Goal: Task Accomplishment & Management: Complete application form

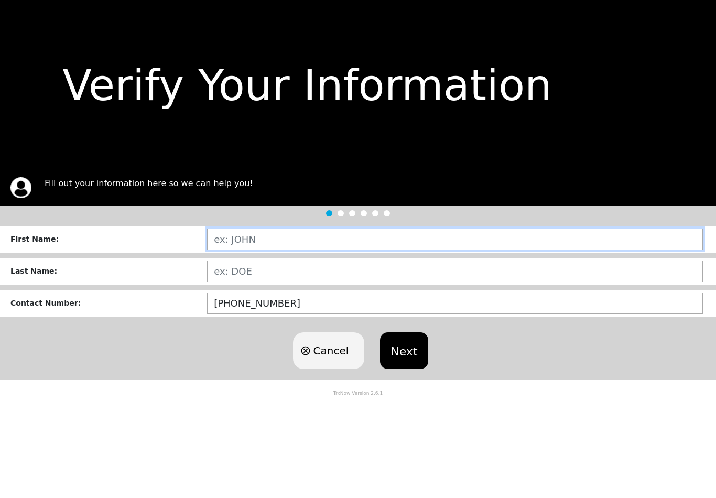
click at [308, 246] on input "text" at bounding box center [455, 239] width 496 height 21
type input "[PERSON_NAME]"
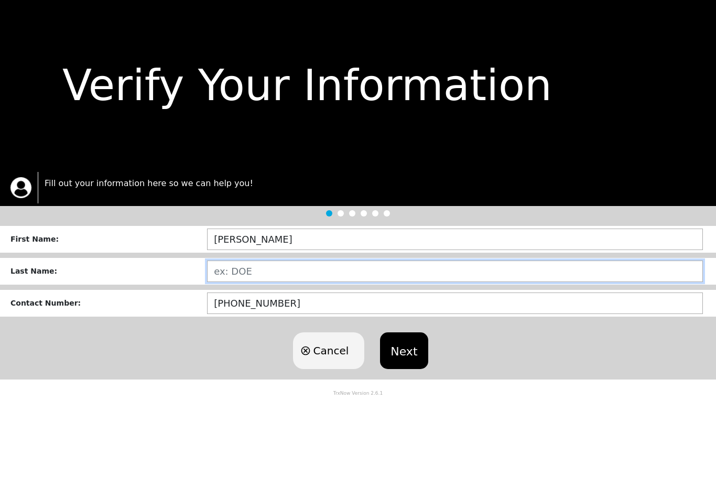
click at [282, 271] on input "text" at bounding box center [455, 271] width 496 height 21
type input "MCCLAINIV"
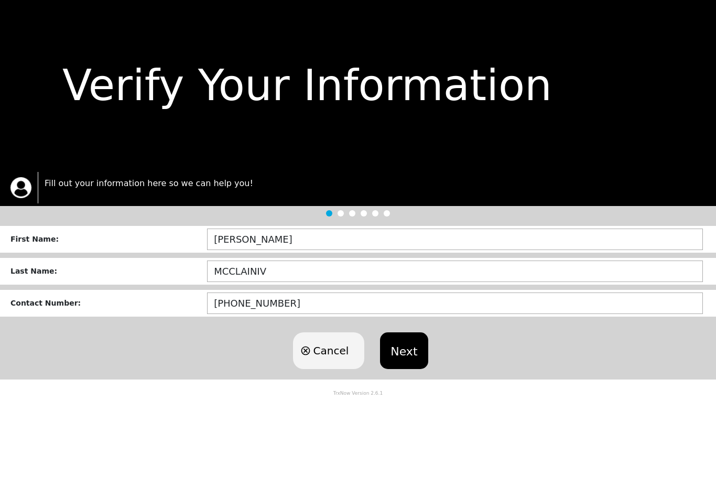
click at [412, 345] on button "Next" at bounding box center [404, 350] width 48 height 37
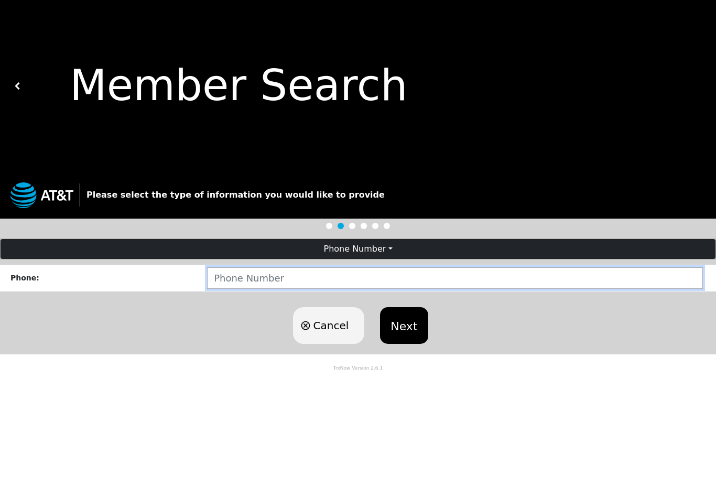
click at [449, 271] on input "number" at bounding box center [455, 277] width 496 height 21
type input "2514226296"
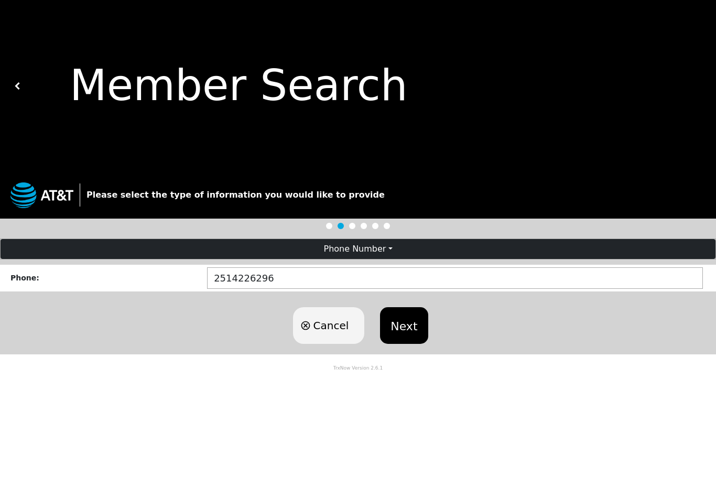
click at [410, 318] on button "Next" at bounding box center [404, 325] width 48 height 37
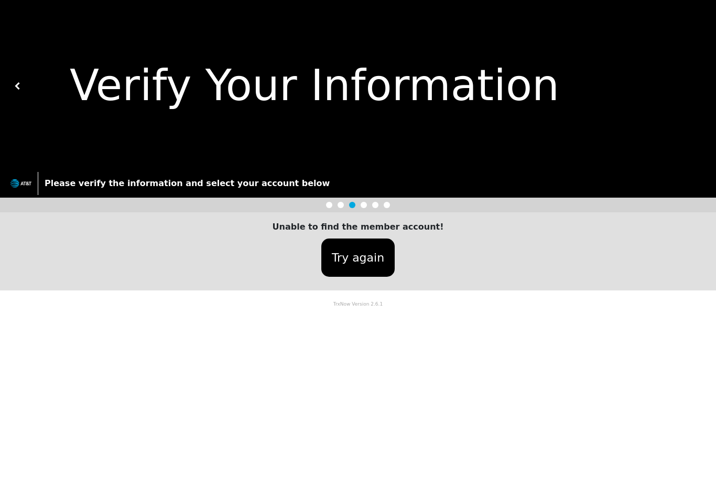
click at [333, 202] on div at bounding box center [358, 205] width 716 height 15
click at [343, 258] on button "Try again" at bounding box center [357, 258] width 73 height 38
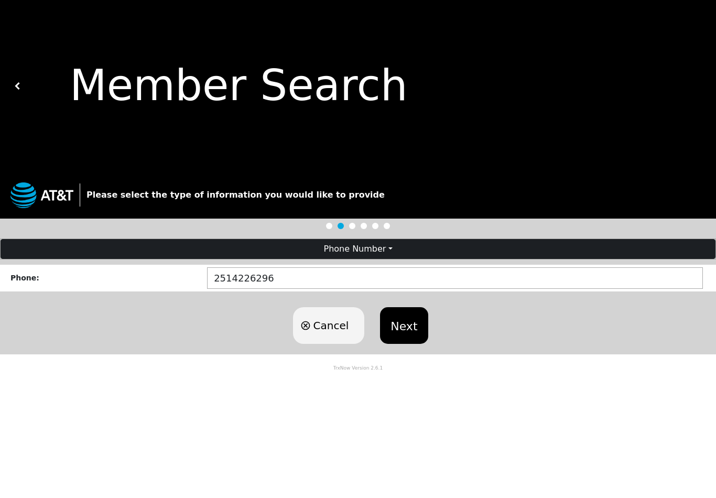
click at [377, 250] on button "Phone Number" at bounding box center [358, 249] width 715 height 20
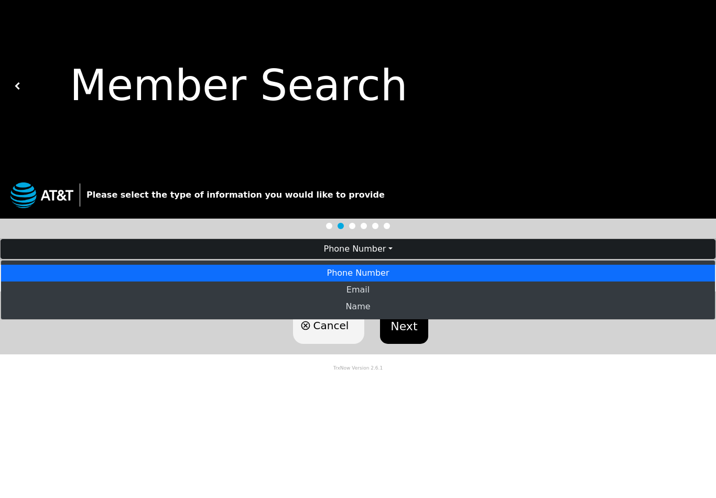
click at [378, 250] on button "Phone Number" at bounding box center [358, 249] width 715 height 20
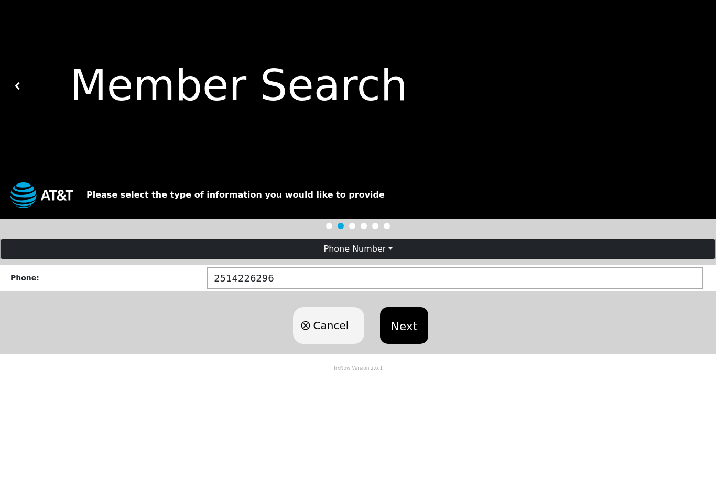
click at [323, 323] on span "Cancel" at bounding box center [331, 326] width 36 height 16
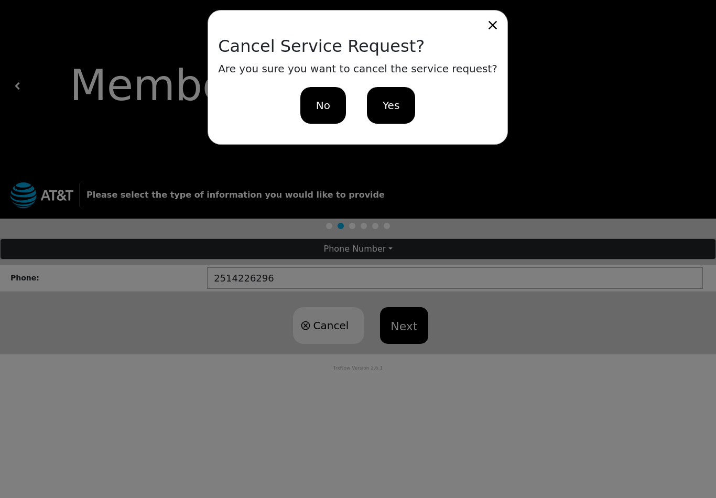
click at [323, 102] on span "No" at bounding box center [323, 106] width 14 height 16
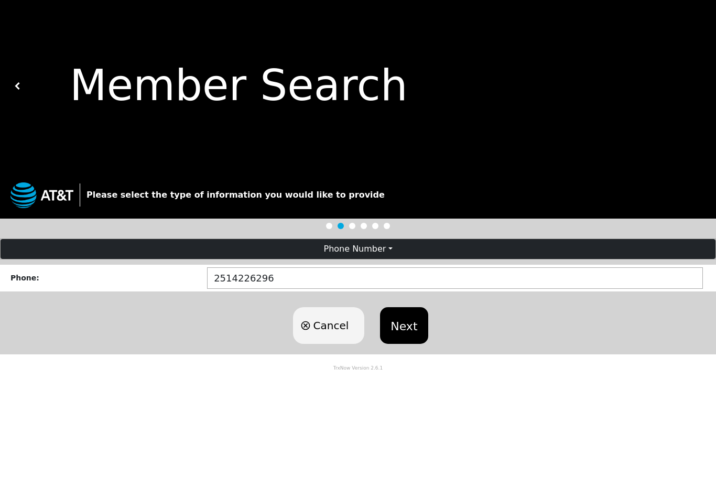
click at [327, 222] on div at bounding box center [358, 226] width 716 height 15
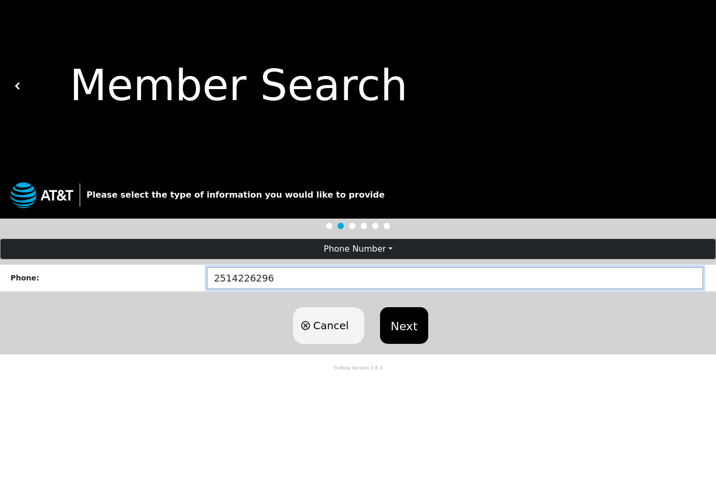
click at [372, 270] on input "2514226296" at bounding box center [455, 277] width 496 height 21
click at [372, 273] on input "2514226296" at bounding box center [455, 277] width 496 height 21
type input "2514223408"
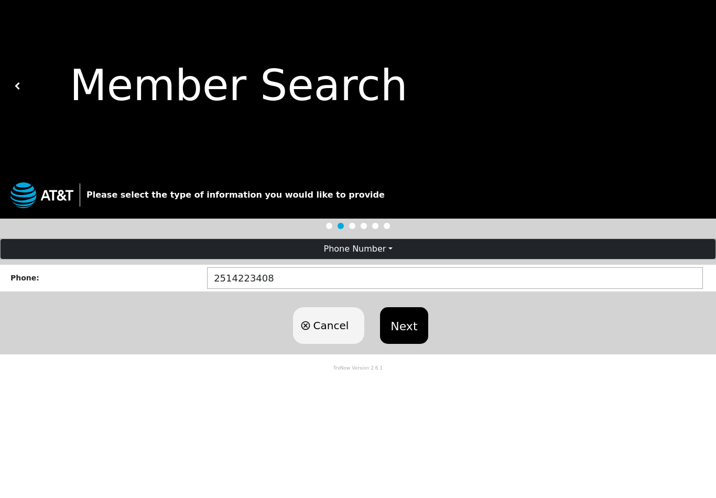
click at [402, 324] on button "Next" at bounding box center [404, 325] width 48 height 37
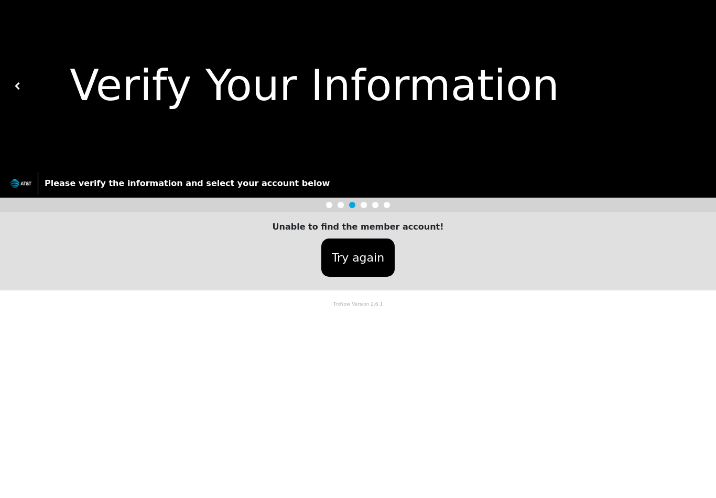
click at [370, 247] on button "Try again" at bounding box center [357, 258] width 73 height 38
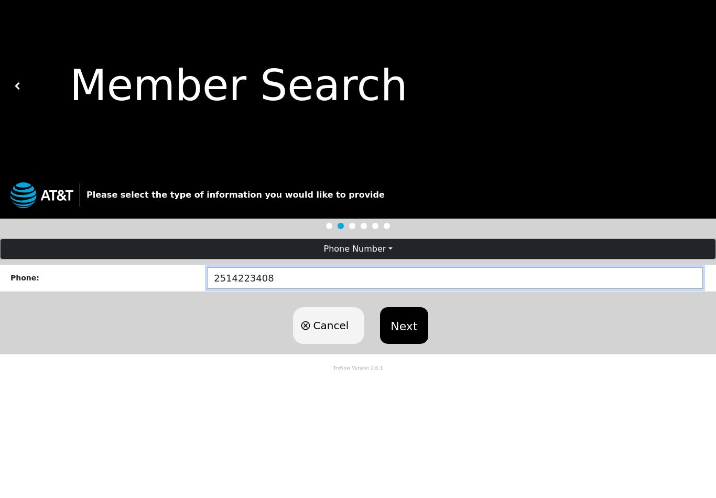
click at [295, 270] on input "2514223408" at bounding box center [455, 277] width 496 height 21
click at [294, 278] on input "2514223408" at bounding box center [455, 277] width 496 height 21
type input "2514224709"
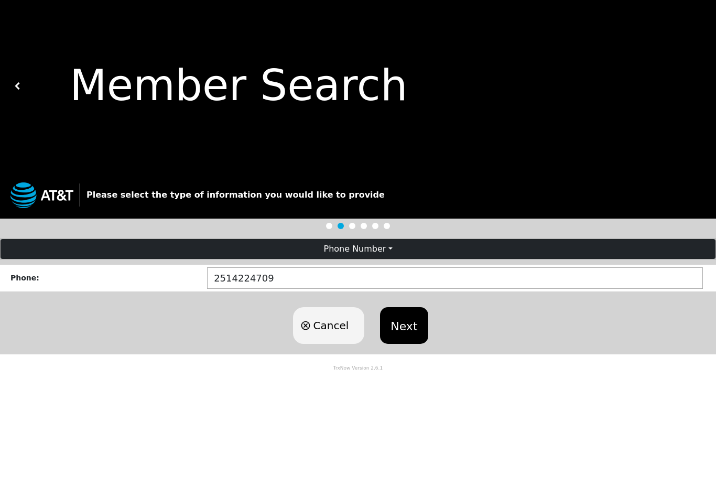
click at [401, 331] on button "Next" at bounding box center [404, 325] width 48 height 37
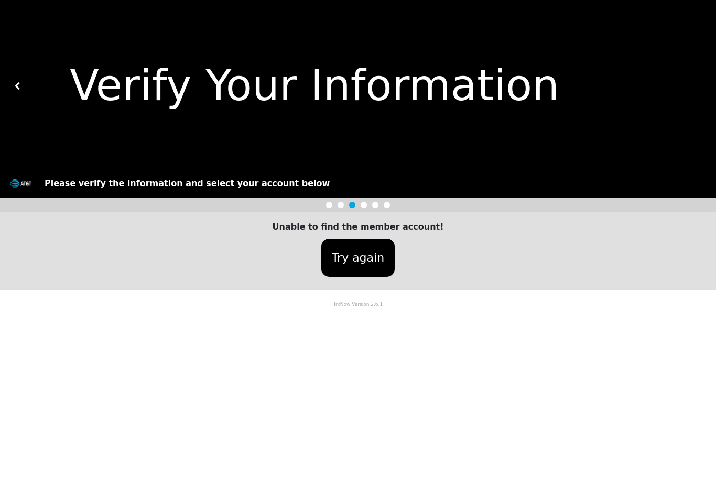
click at [364, 253] on button "Try again" at bounding box center [357, 258] width 73 height 38
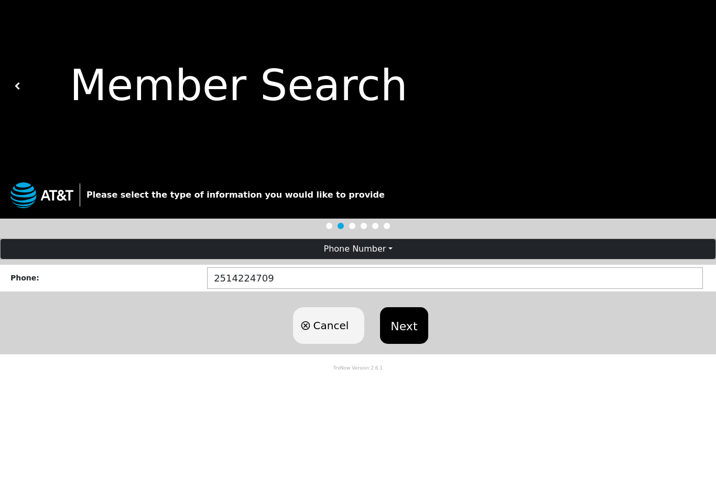
click at [339, 330] on span "Cancel" at bounding box center [331, 326] width 36 height 16
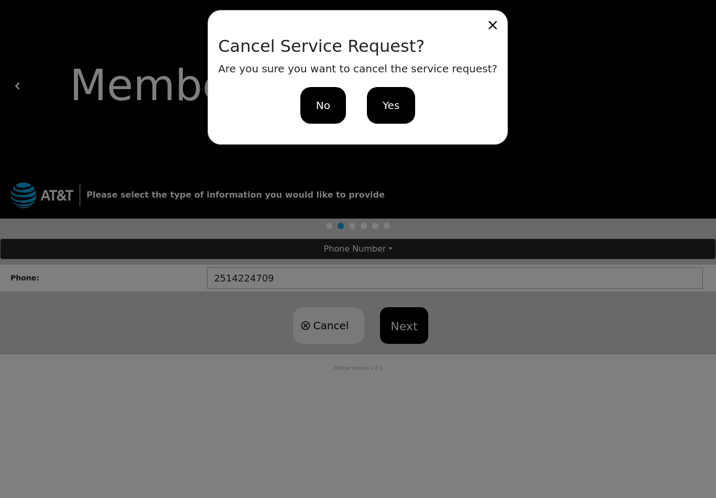
click at [395, 103] on span "Yes" at bounding box center [391, 106] width 17 height 16
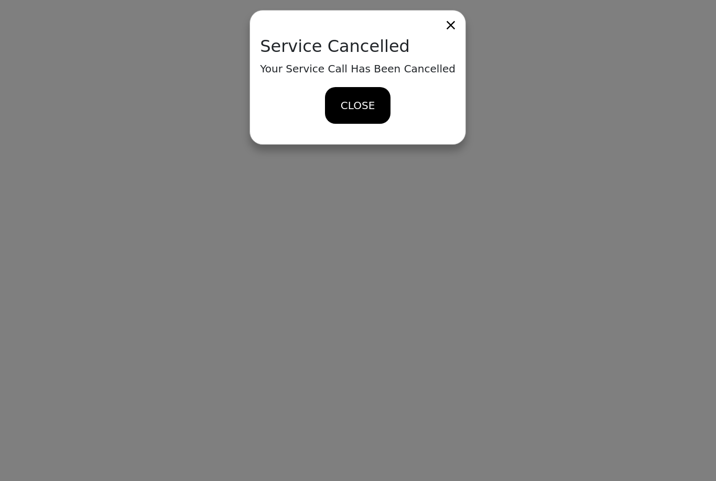
click at [364, 110] on span "CLOSE" at bounding box center [358, 106] width 34 height 16
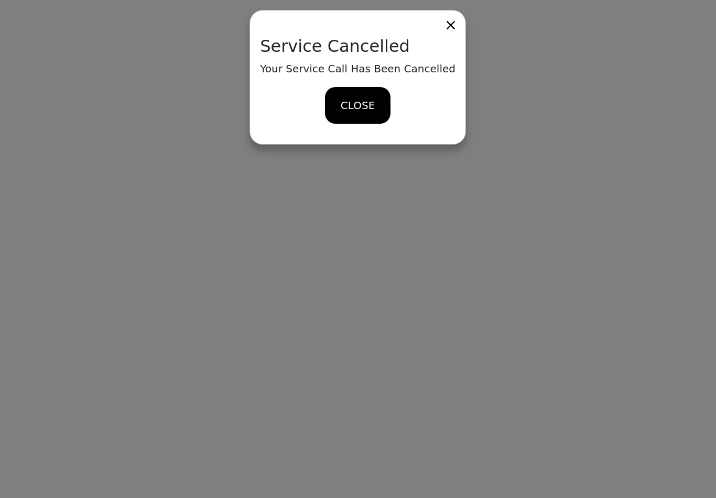
click at [447, 24] on icon at bounding box center [451, 25] width 8 height 8
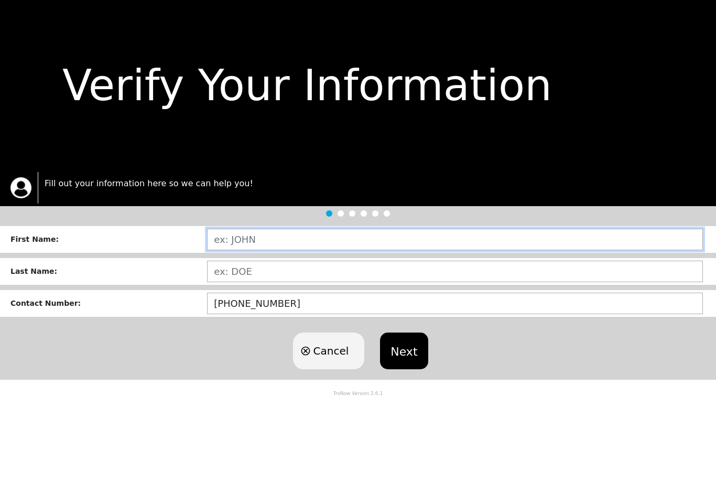
click at [402, 238] on input "text" at bounding box center [455, 239] width 496 height 21
type input "ARTHUR"
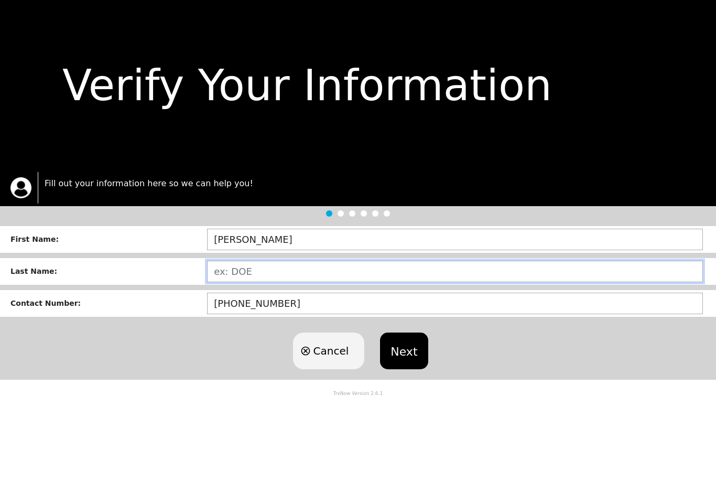
click at [341, 269] on input "text" at bounding box center [455, 271] width 496 height 21
type input "MCCLAIN"
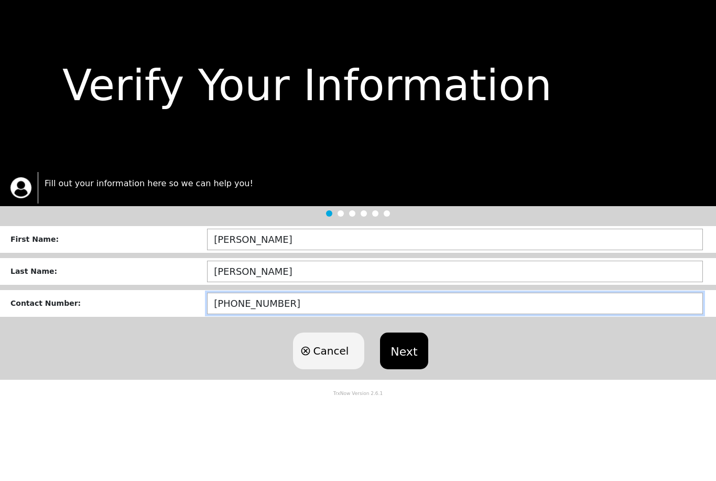
click at [344, 303] on input "[PHONE_NUMBER]" at bounding box center [455, 303] width 496 height 21
type input "(251)-422-3408"
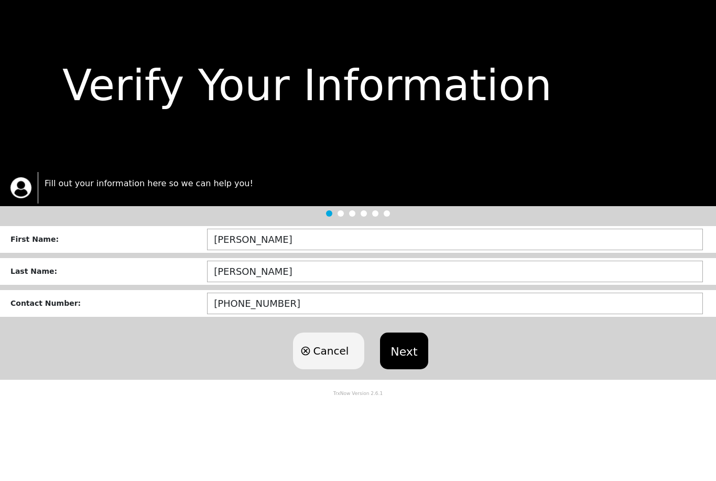
click at [406, 354] on button "Next" at bounding box center [404, 350] width 48 height 37
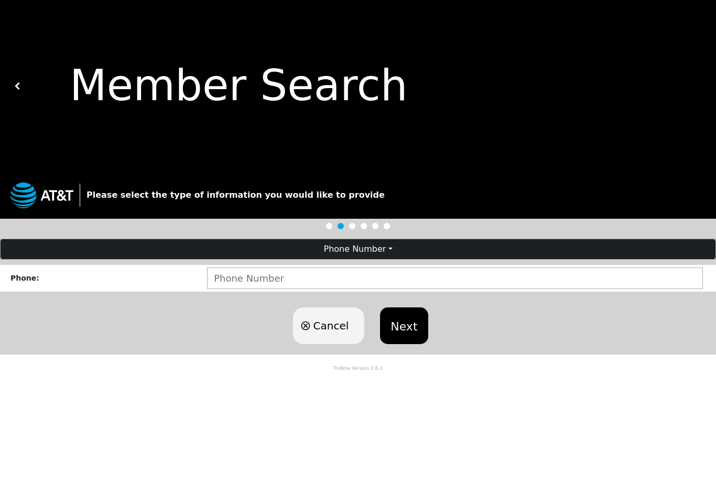
click at [369, 252] on button "Phone Number" at bounding box center [358, 249] width 715 height 20
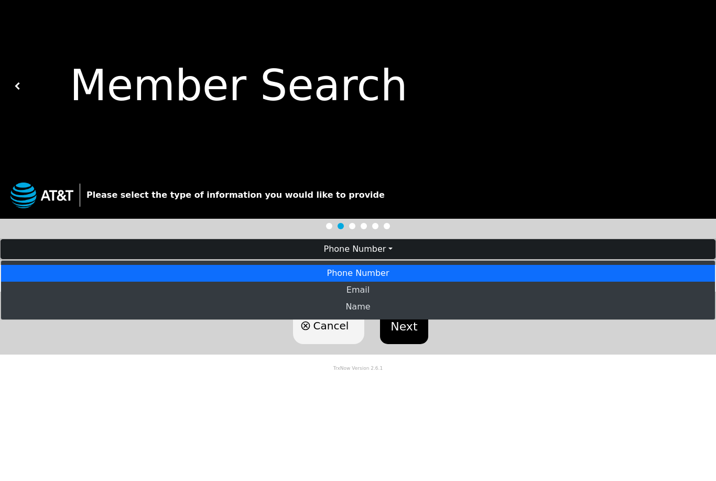
click at [388, 252] on button "Phone Number" at bounding box center [358, 249] width 715 height 20
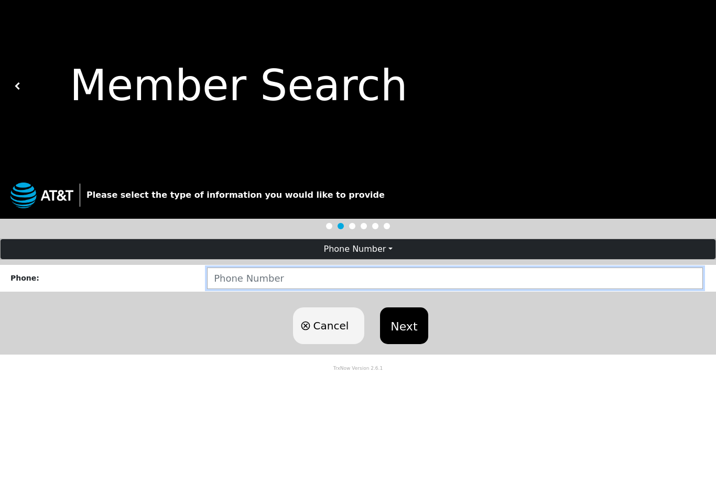
click at [328, 281] on input "number" at bounding box center [455, 277] width 496 height 21
click at [371, 279] on input "2514226296" at bounding box center [455, 277] width 496 height 21
type input "2514223408"
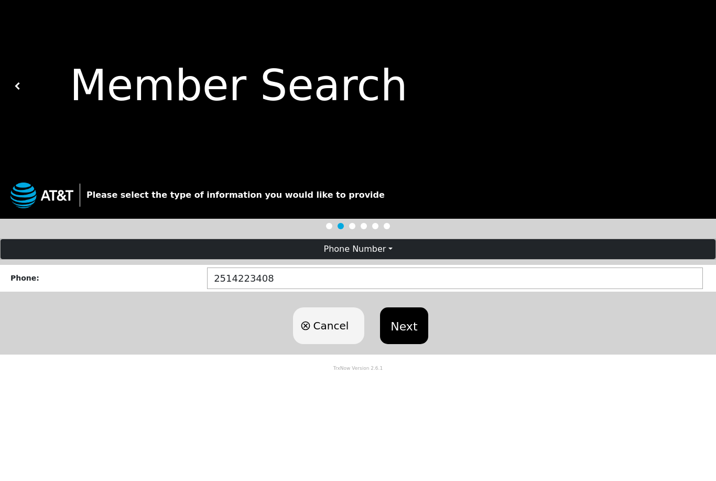
click at [413, 322] on button "Next" at bounding box center [404, 325] width 48 height 37
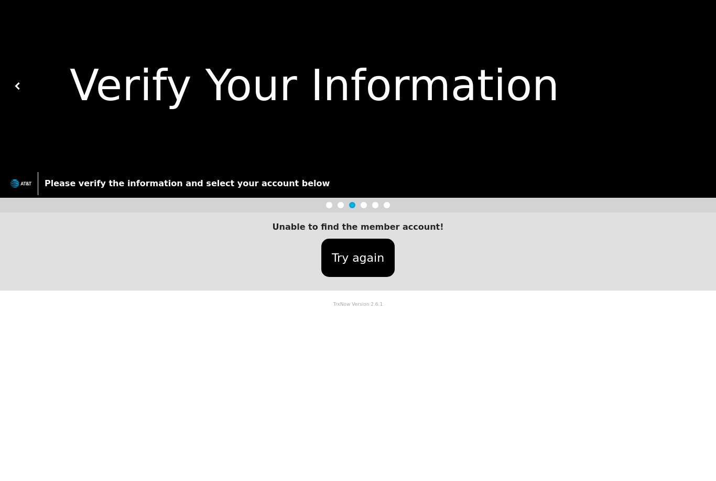
click at [345, 264] on button "Try again" at bounding box center [357, 258] width 73 height 38
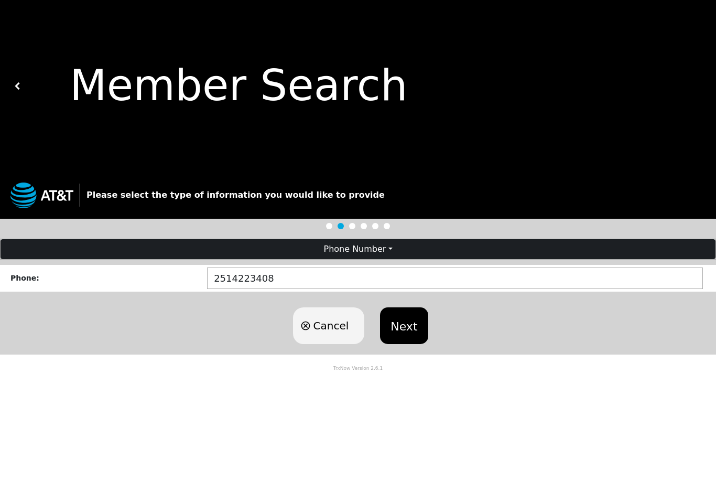
click at [364, 256] on button "Phone Number" at bounding box center [358, 249] width 715 height 20
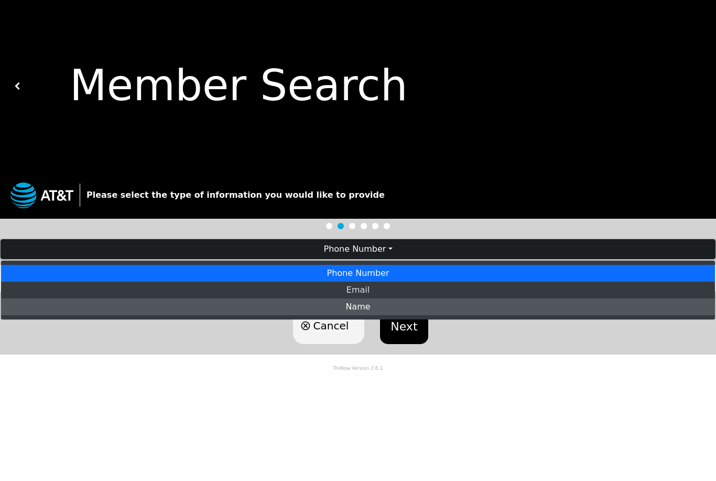
click at [358, 309] on link "Name" at bounding box center [358, 306] width 714 height 17
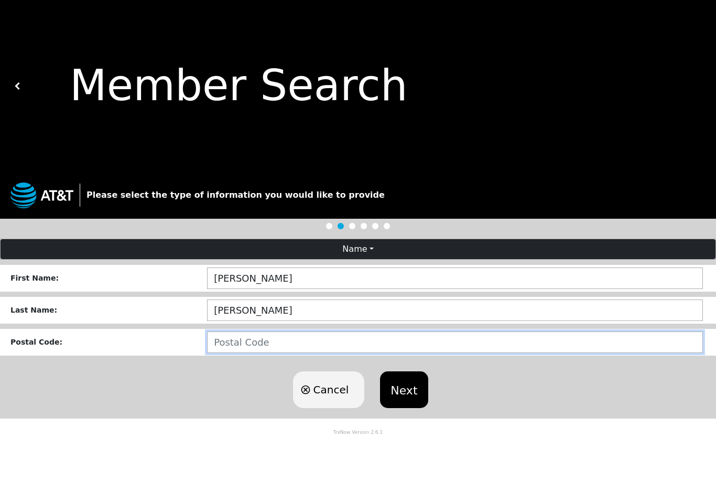
click at [268, 344] on input "number" at bounding box center [455, 341] width 496 height 21
type input "36693"
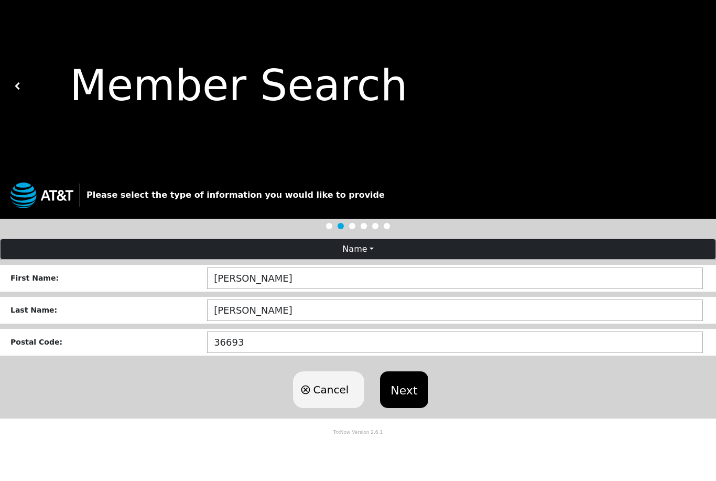
click at [408, 389] on button "Next" at bounding box center [404, 389] width 48 height 37
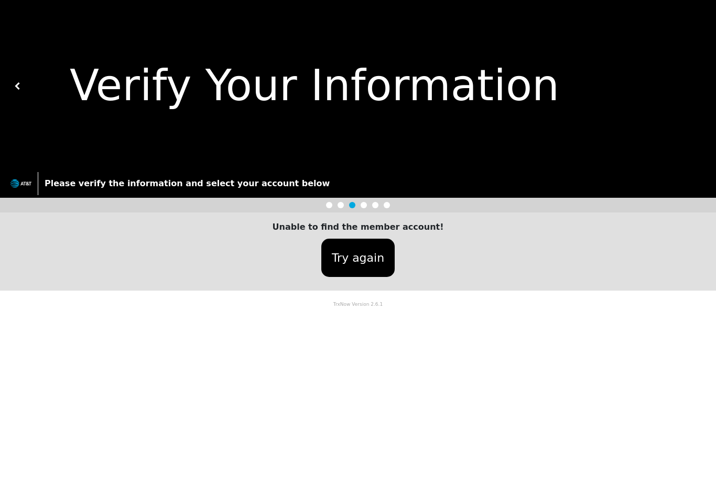
click at [370, 245] on button "Try again" at bounding box center [357, 258] width 73 height 38
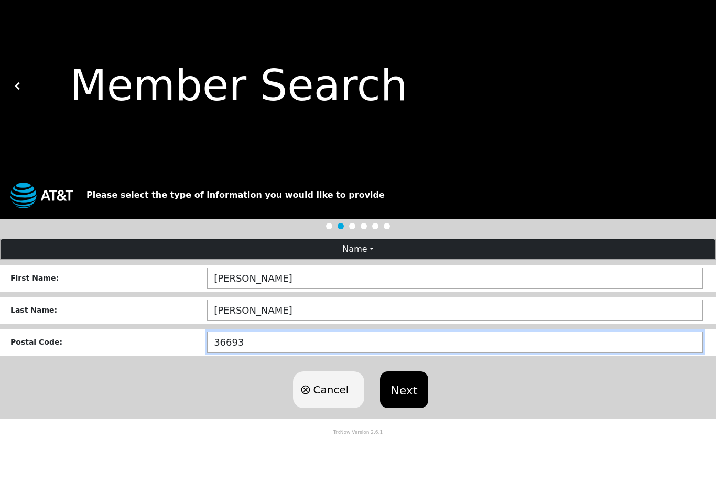
click at [295, 341] on input "36693" at bounding box center [455, 341] width 496 height 21
type input "36609"
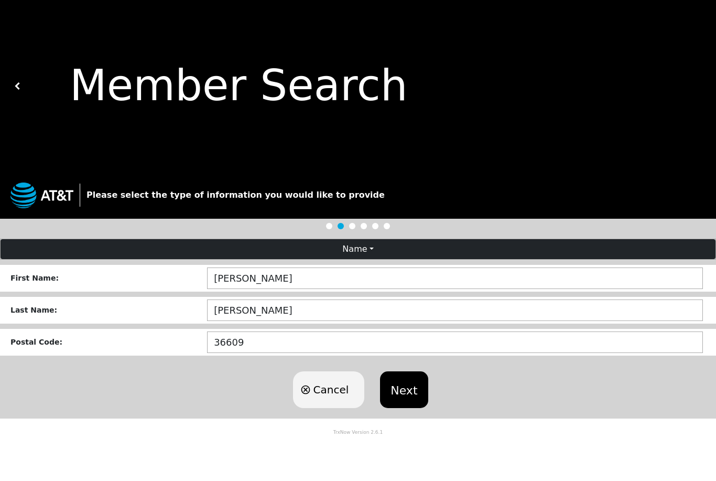
click at [406, 384] on button "Next" at bounding box center [404, 389] width 48 height 37
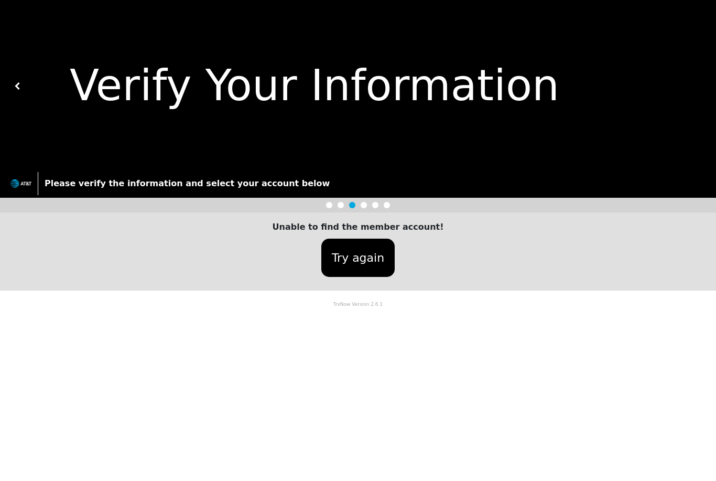
click at [380, 265] on button "Try again" at bounding box center [357, 258] width 73 height 38
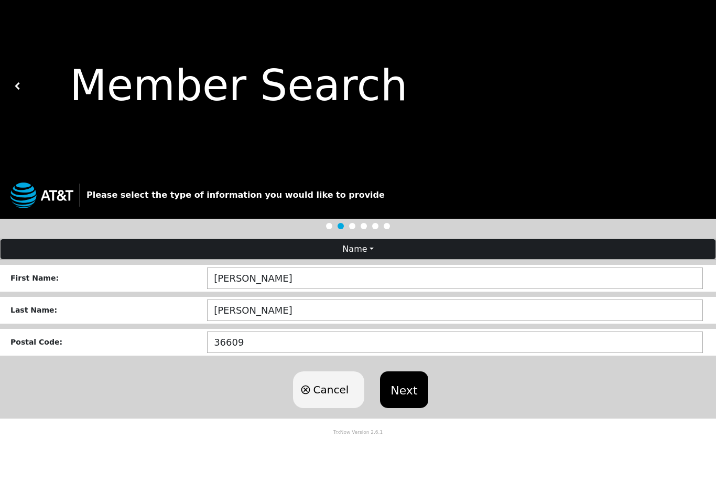
click at [394, 252] on button "Name" at bounding box center [358, 249] width 715 height 20
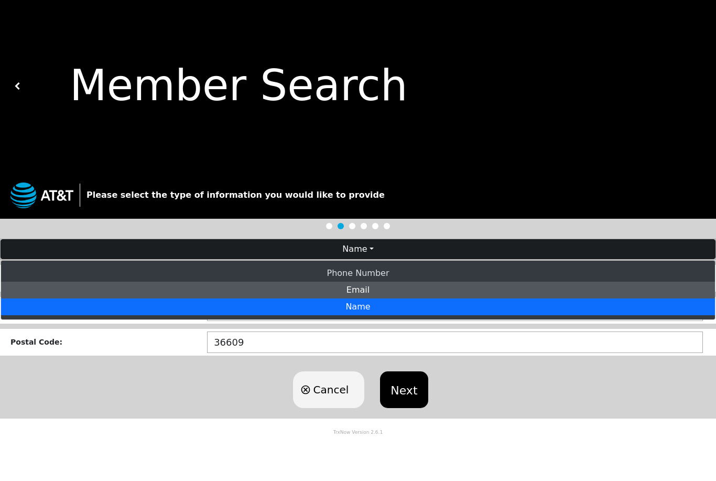
click at [385, 290] on link "Email" at bounding box center [358, 290] width 714 height 17
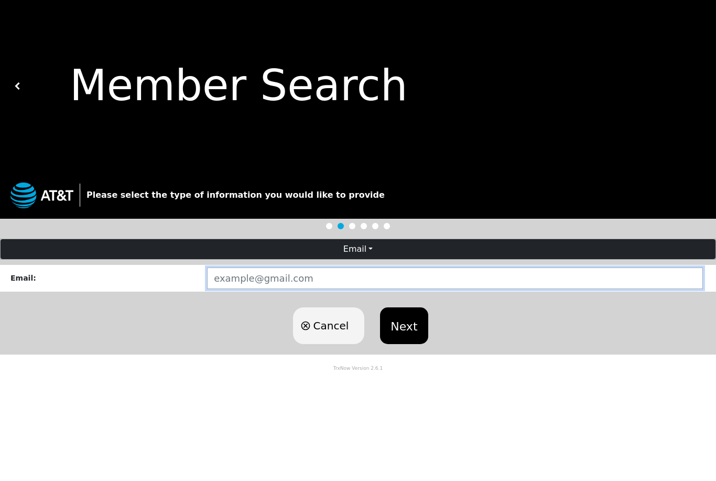
click at [290, 282] on input "string" at bounding box center [455, 277] width 496 height 21
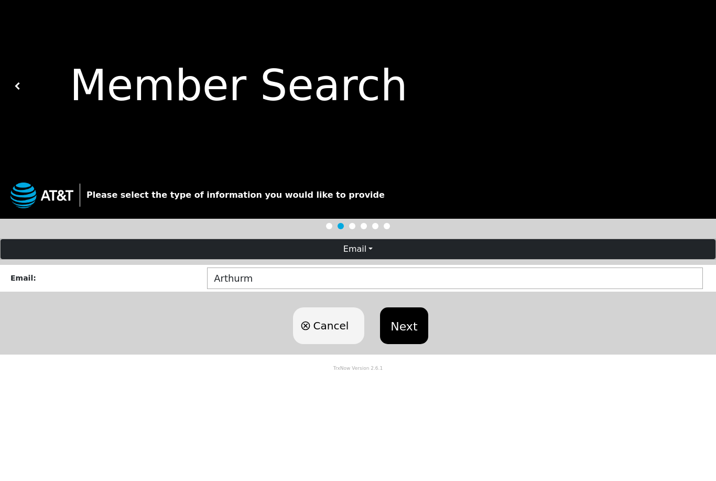
click at [99, 454] on body "Member Search Please select the type of information you would like to provide E…" at bounding box center [358, 240] width 716 height 481
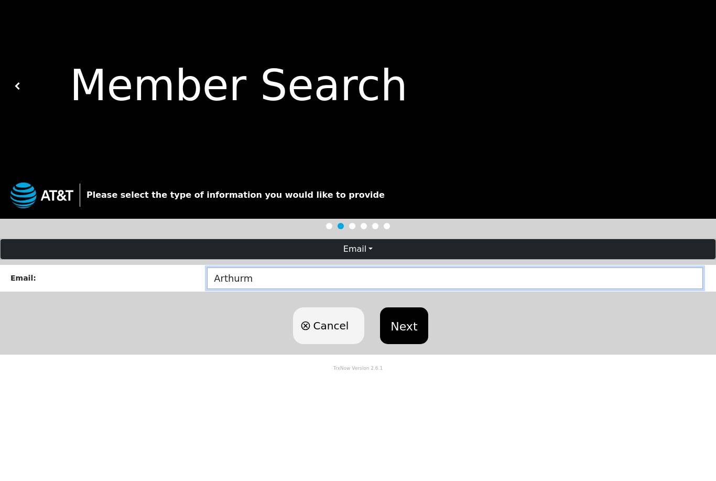
click at [304, 285] on input "string" at bounding box center [455, 277] width 496 height 21
type input "Arthurm44@gmail.com"
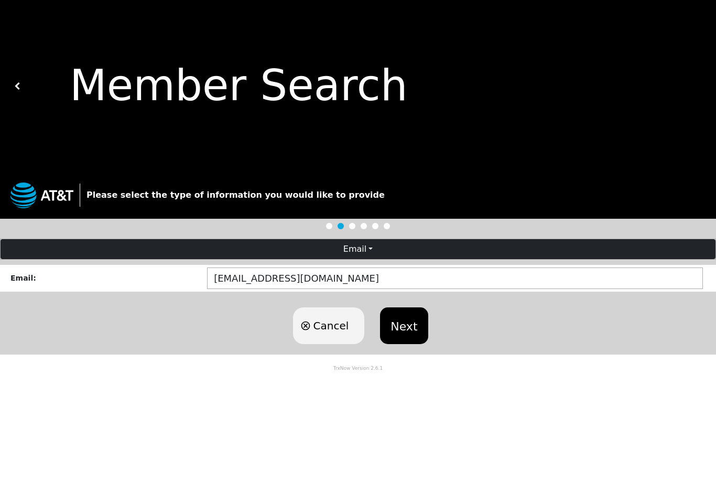
click at [411, 333] on button "Next" at bounding box center [404, 325] width 48 height 37
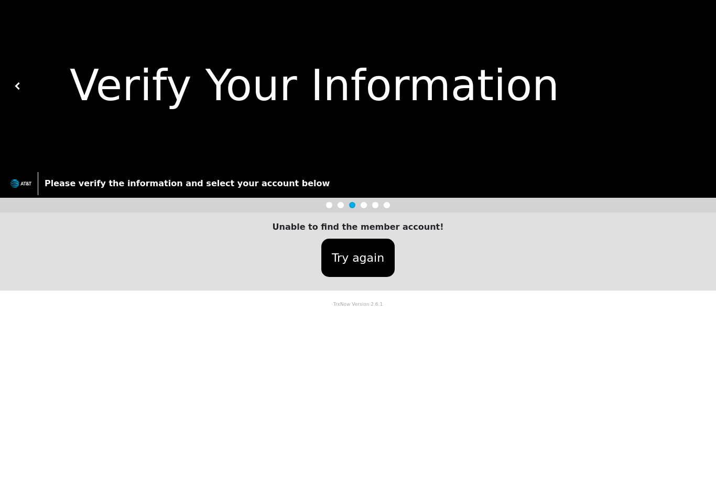
click at [311, 223] on b "Unable to find the member account!" at bounding box center [358, 227] width 171 height 10
